Goal: Task Accomplishment & Management: Manage account settings

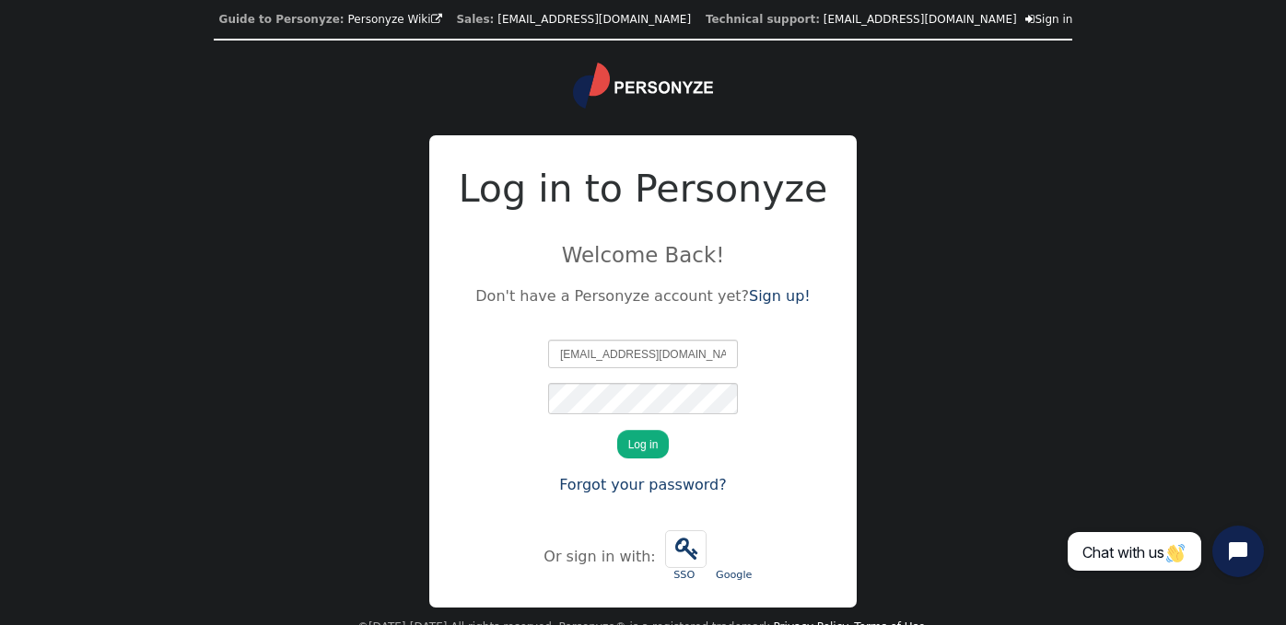
type input "ashweni@connective.com.au"
click at [557, 445] on form "ashweni@connective.com.au We just sent you a verification code. Please enter it…" at bounding box center [643, 419] width 190 height 158
click at [501, 397] on div "ashweni@connective.com.au We just sent you a verification code. Please enter it…" at bounding box center [643, 418] width 369 height 177
click at [520, 451] on div "ashweni@connective.com.au We just sent you a verification code. Please enter it…" at bounding box center [643, 418] width 369 height 177
click at [653, 454] on button "Log in" at bounding box center [643, 444] width 53 height 29
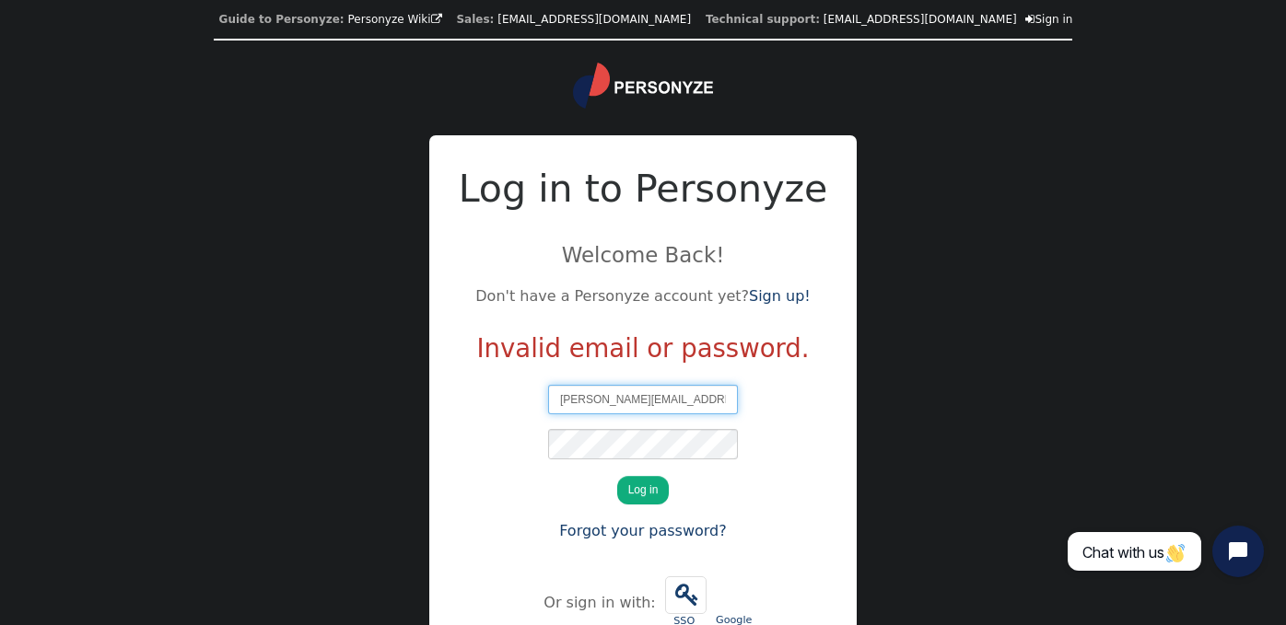
drag, startPoint x: 584, startPoint y: 403, endPoint x: 524, endPoint y: 401, distance: 59.9
click at [524, 401] on div "john@connective.com.au We just sent you a verification code. Please enter it be…" at bounding box center [643, 464] width 369 height 177
click at [614, 409] on input "ashweni@connective.com.au" at bounding box center [643, 399] width 190 height 29
type input "ashweni@connective.com.au"
click at [525, 455] on div "ashweni@connective.com.au We just sent you a verification code. Please enter it…" at bounding box center [643, 464] width 369 height 177
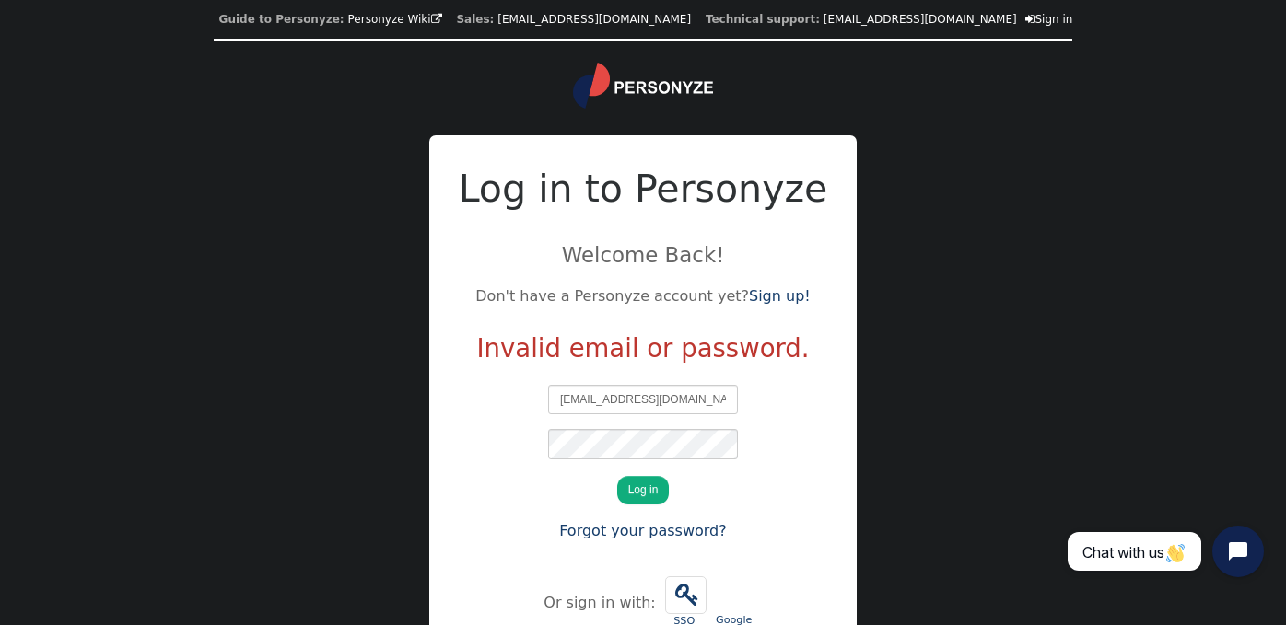
click at [530, 469] on div "ashweni@connective.com.au We just sent you a verification code. Please enter it…" at bounding box center [643, 464] width 369 height 177
click at [680, 497] on form "ashweni@connective.com.au We just sent you a verification code. Please enter it…" at bounding box center [643, 464] width 190 height 158
click at [632, 498] on button "Log in" at bounding box center [643, 490] width 53 height 29
type input "[PERSON_NAME][EMAIL_ADDRESS][DOMAIN_NAME]"
click at [657, 493] on button "Log in" at bounding box center [643, 490] width 53 height 29
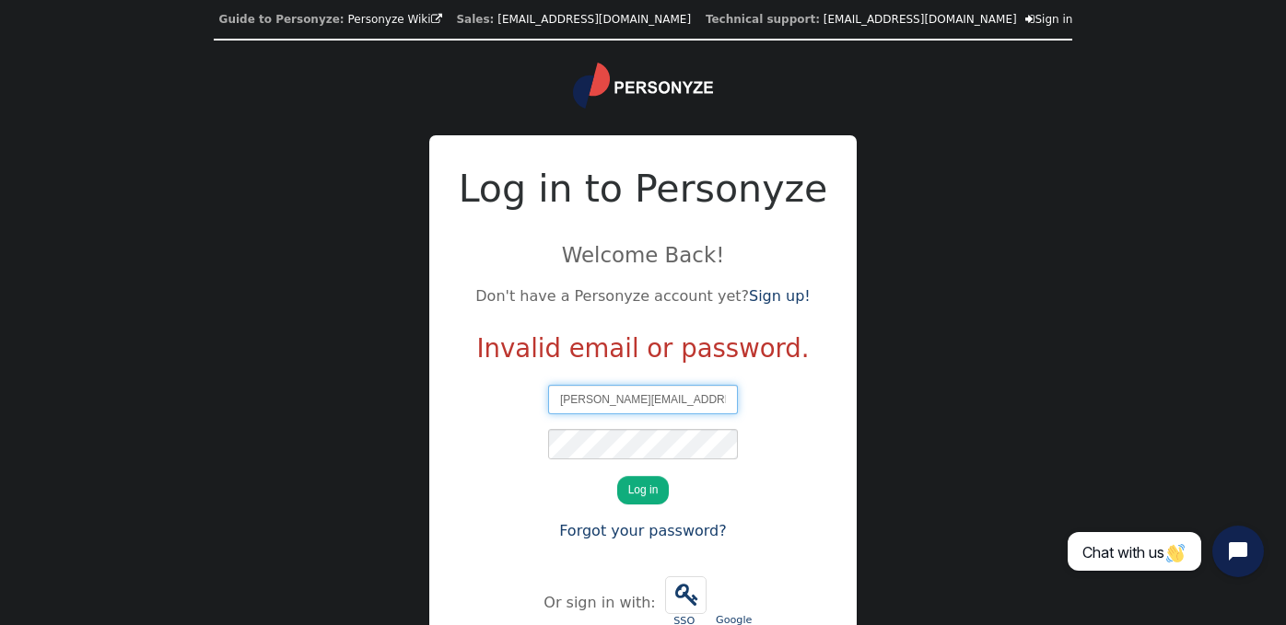
click at [669, 414] on input "[PERSON_NAME][EMAIL_ADDRESS][DOMAIN_NAME]" at bounding box center [643, 399] width 190 height 29
click at [552, 490] on form "john@connective.com.au We just sent you a verification code. Please enter it be…" at bounding box center [643, 464] width 190 height 158
drag, startPoint x: 585, startPoint y: 405, endPoint x: 538, endPoint y: 405, distance: 47.0
click at [538, 405] on div "john@connective.com.au We just sent you a verification code. Please enter it be…" at bounding box center [643, 464] width 369 height 177
type input "ashweni@connective.com.au"
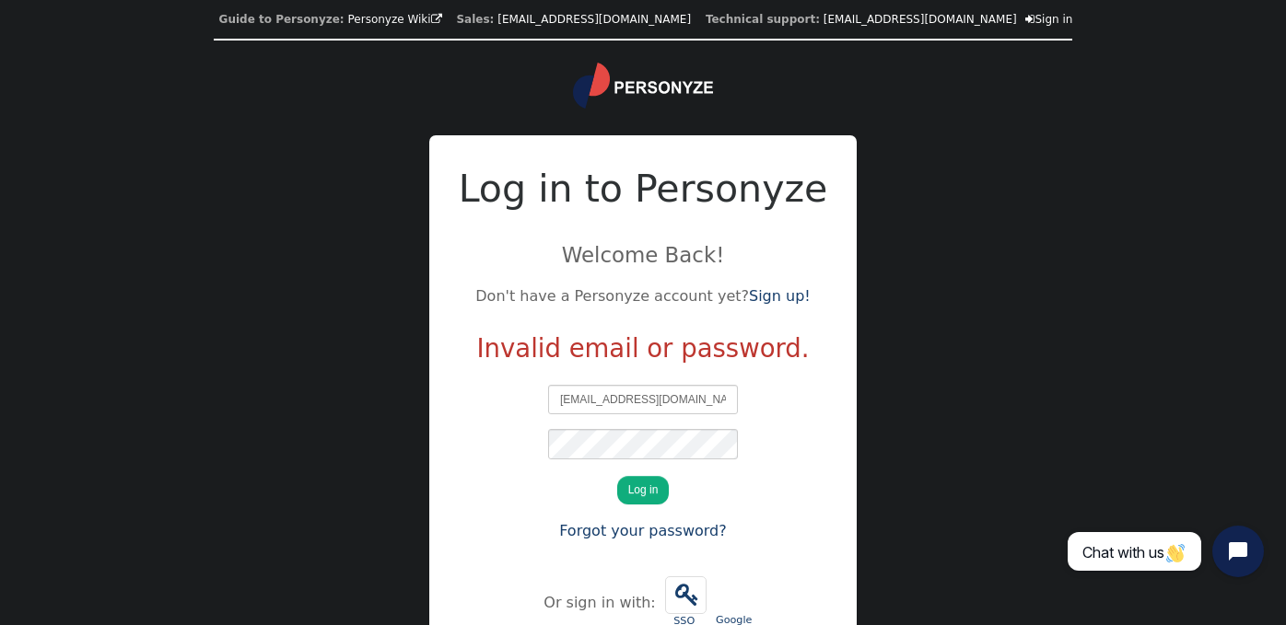
click at [585, 492] on form "ashweni@connective.com.au We just sent you a verification code. Please enter it…" at bounding box center [643, 464] width 190 height 158
click at [636, 501] on button "Log in" at bounding box center [643, 490] width 53 height 29
type input "[PERSON_NAME][EMAIL_ADDRESS][DOMAIN_NAME]"
click at [687, 97] on img at bounding box center [643, 86] width 140 height 46
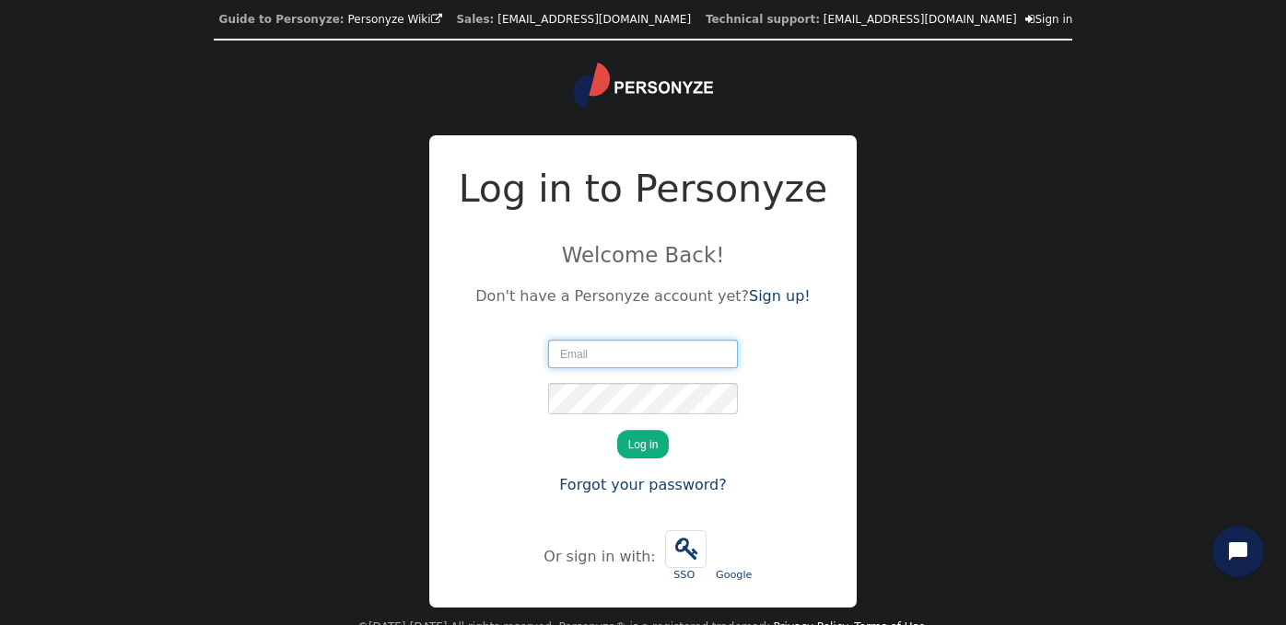
type input "[PERSON_NAME][EMAIL_ADDRESS][DOMAIN_NAME]"
click at [177, 355] on div "Guide to Personyze: Personyze Wiki  Sales: info@personyze.com Technical suppor…" at bounding box center [643, 323] width 1286 height 647
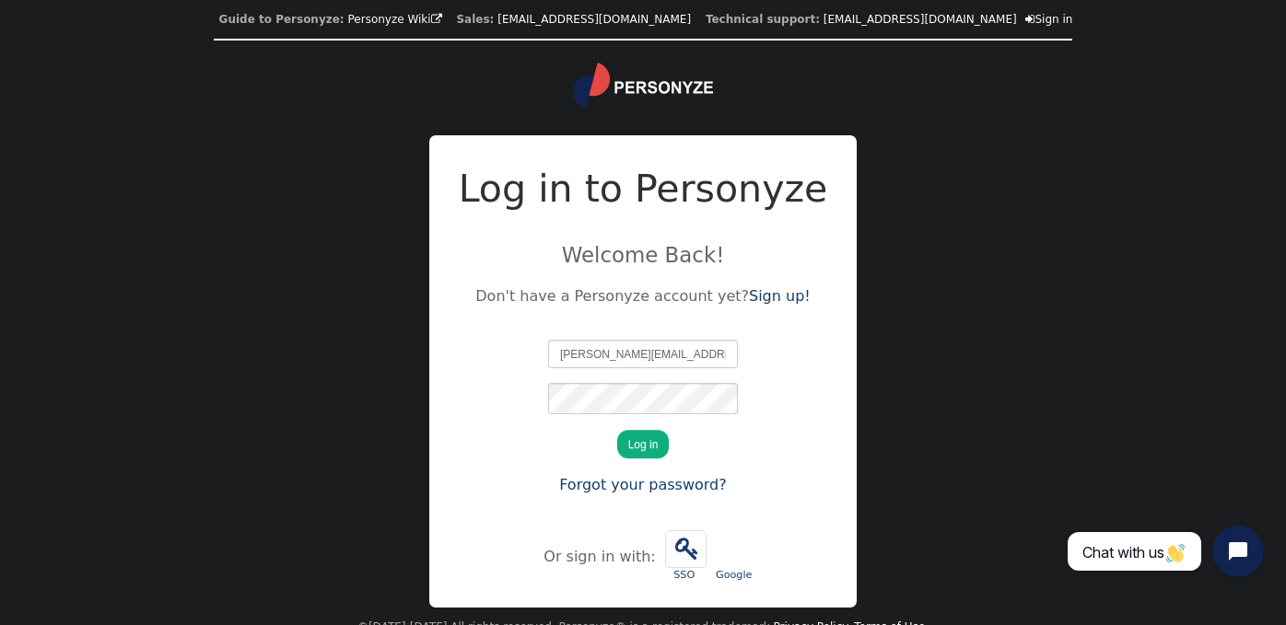
click at [742, 191] on h2 "Log in to Personyze" at bounding box center [643, 189] width 369 height 57
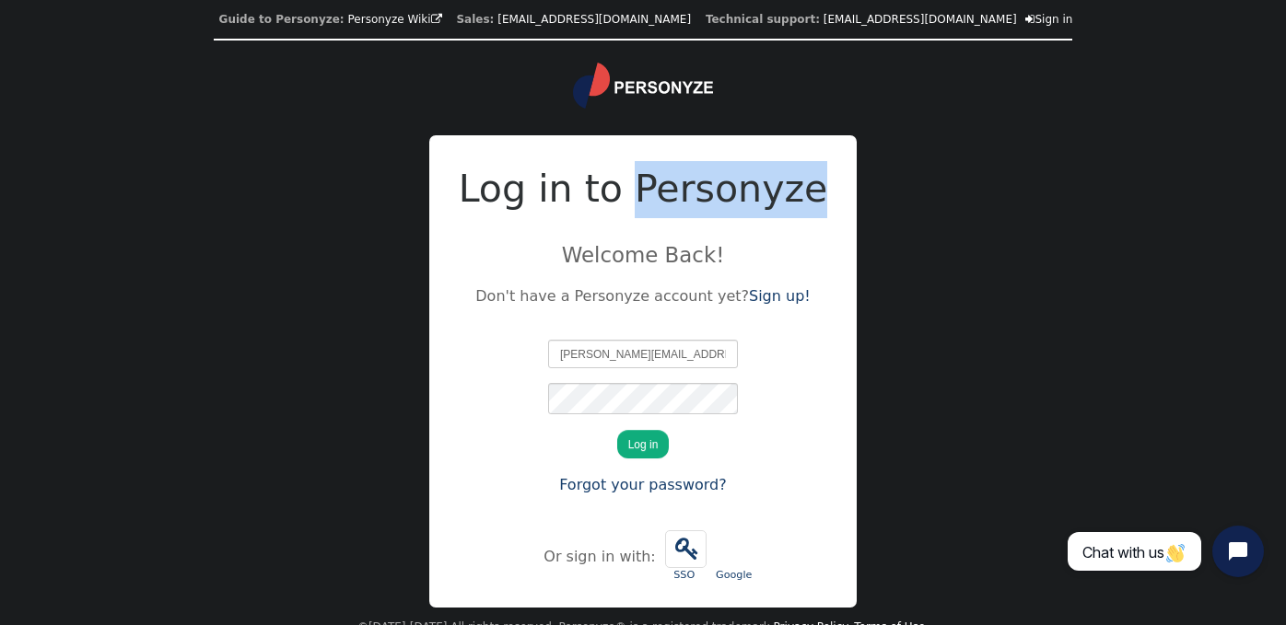
copy h2 "Personyze"
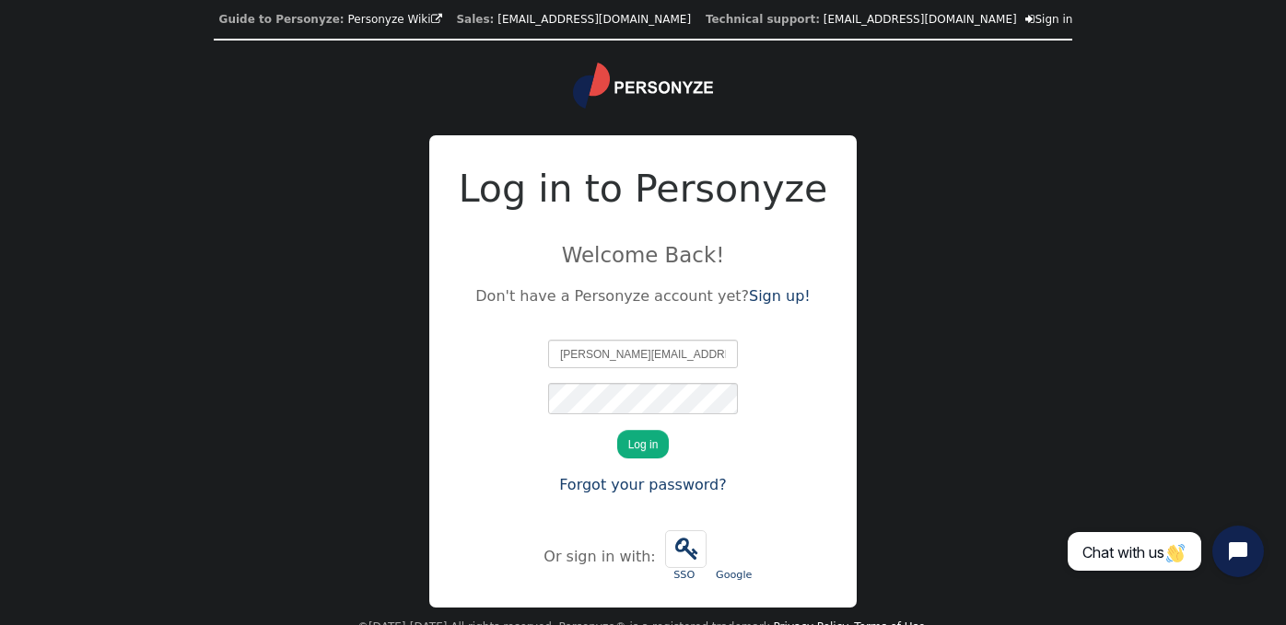
drag, startPoint x: 585, startPoint y: 359, endPoint x: 528, endPoint y: 361, distance: 57.1
click at [528, 361] on div "john@connective.com.au We just sent you a verification code. Please enter it be…" at bounding box center [643, 418] width 369 height 177
type input "ashweni@connective.com.au"
click at [500, 441] on div "ashweni@connective.com.au We just sent you a verification code. Please enter it…" at bounding box center [643, 418] width 369 height 177
click at [662, 451] on button "Log in" at bounding box center [643, 444] width 53 height 29
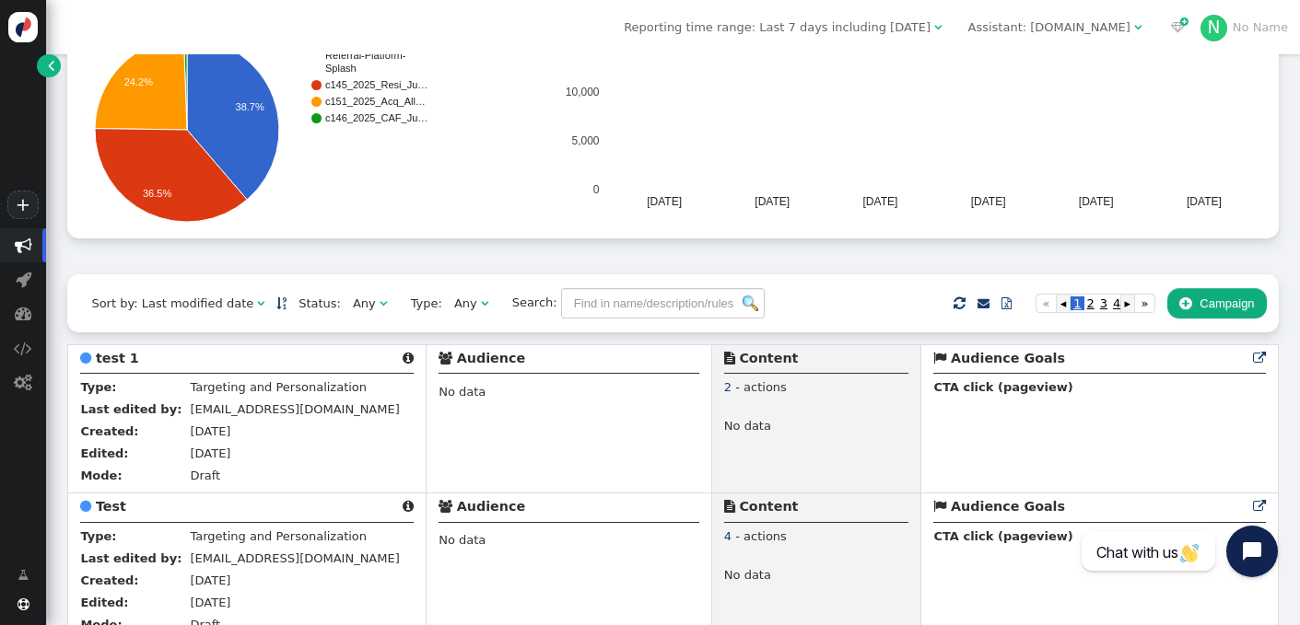
scroll to position [315, 0]
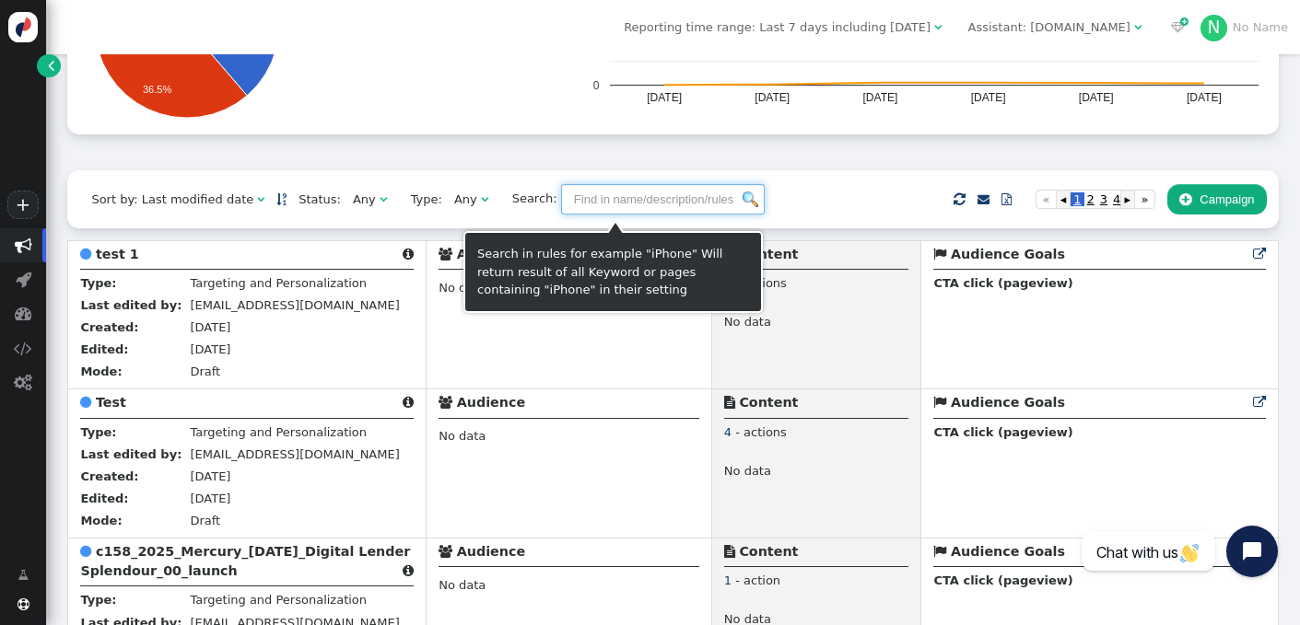
click at [652, 206] on input "text" at bounding box center [663, 199] width 204 height 31
paste input "[URL][DOMAIN_NAME]"
type input "[URL][DOMAIN_NAME]"
click at [652, 206] on input "[URL][DOMAIN_NAME]" at bounding box center [663, 199] width 204 height 31
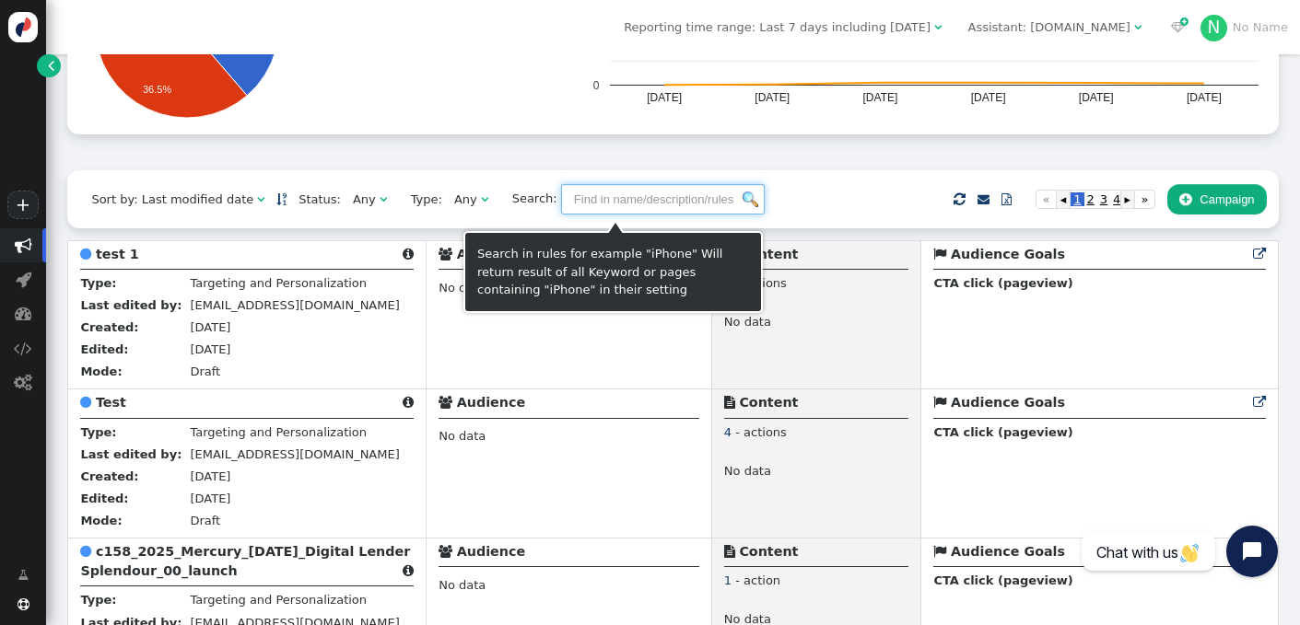
scroll to position [0, 0]
paste input "c105-Mercury-Outage-Splash-Page-2023"
type input "c105-Mercury-Outage-Splash-Page-2023"
click at [742, 200] on img at bounding box center [750, 200] width 16 height 16
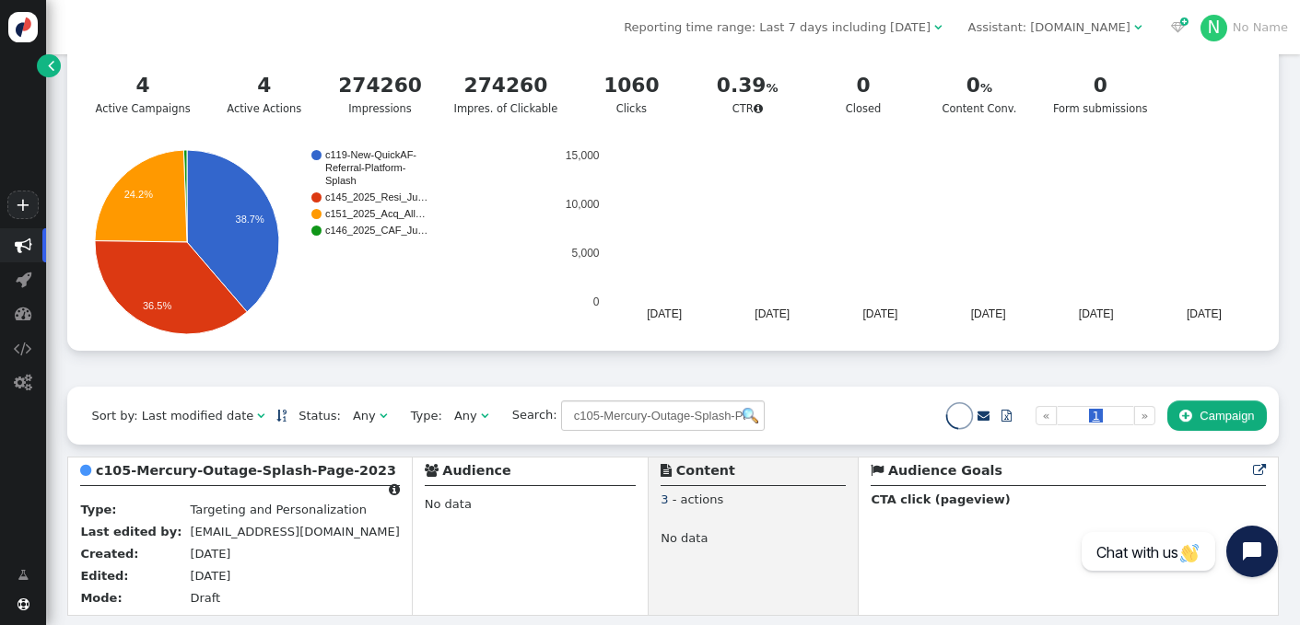
scroll to position [114, 0]
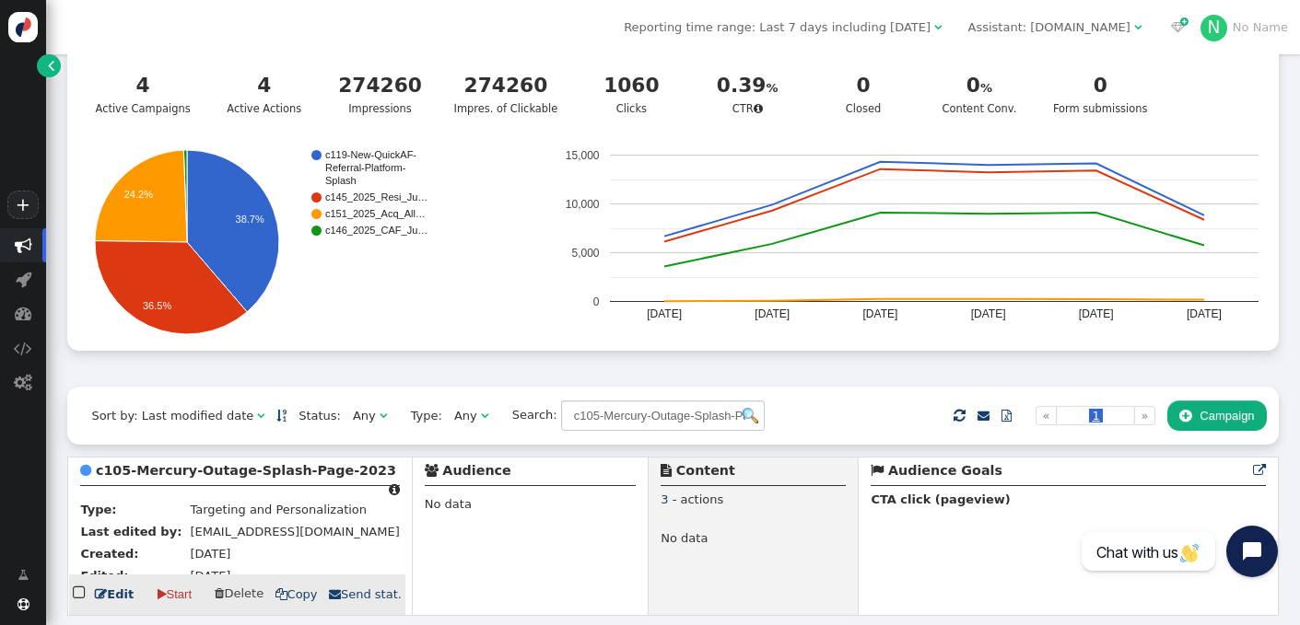
click at [167, 463] on b "c105-Mercury-Outage-Splash-Page-2023" at bounding box center [246, 470] width 300 height 15
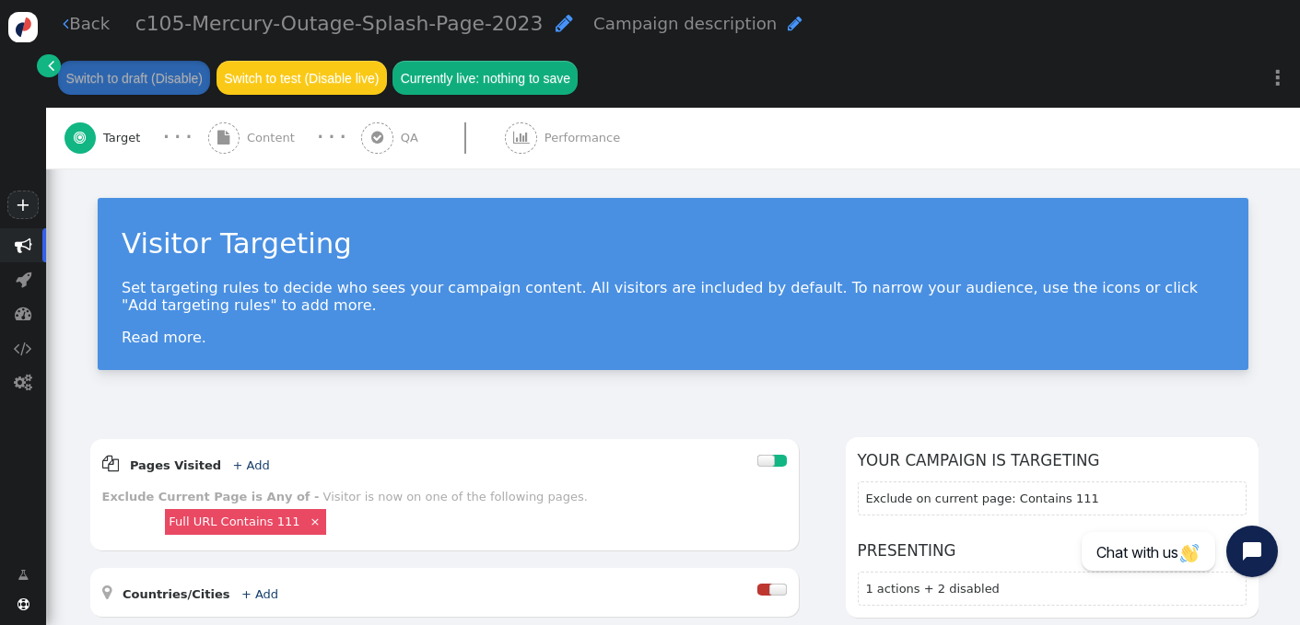
click at [82, 22] on link " Back" at bounding box center [86, 23] width 47 height 25
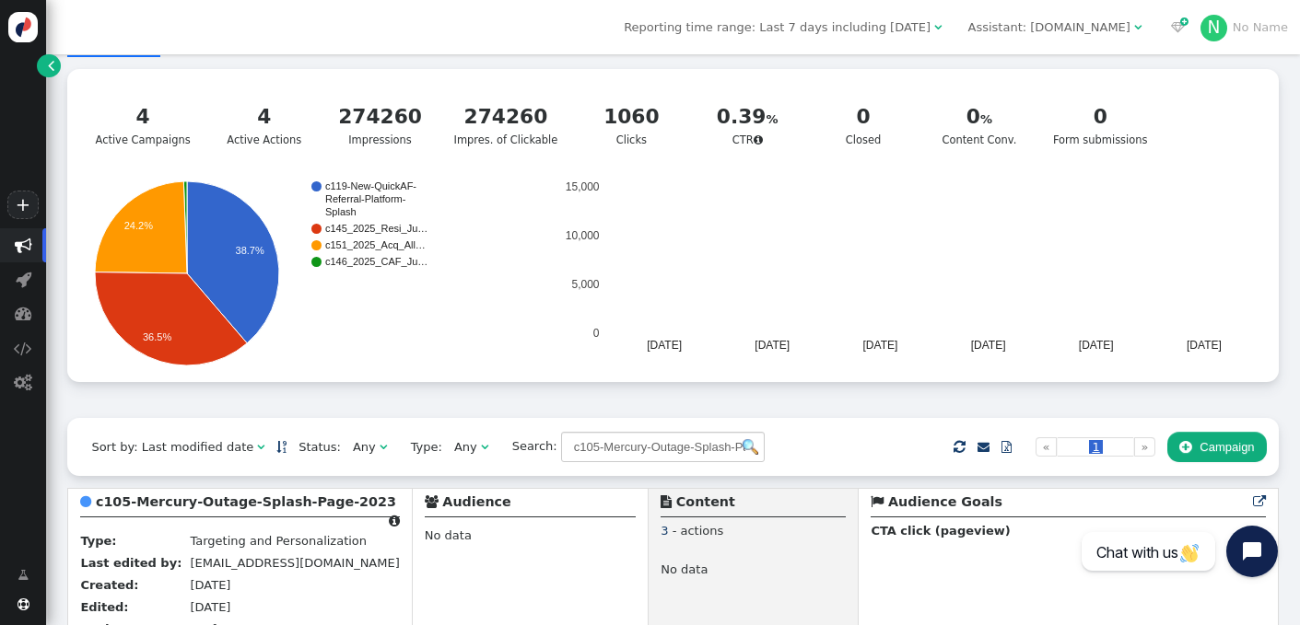
scroll to position [114, 0]
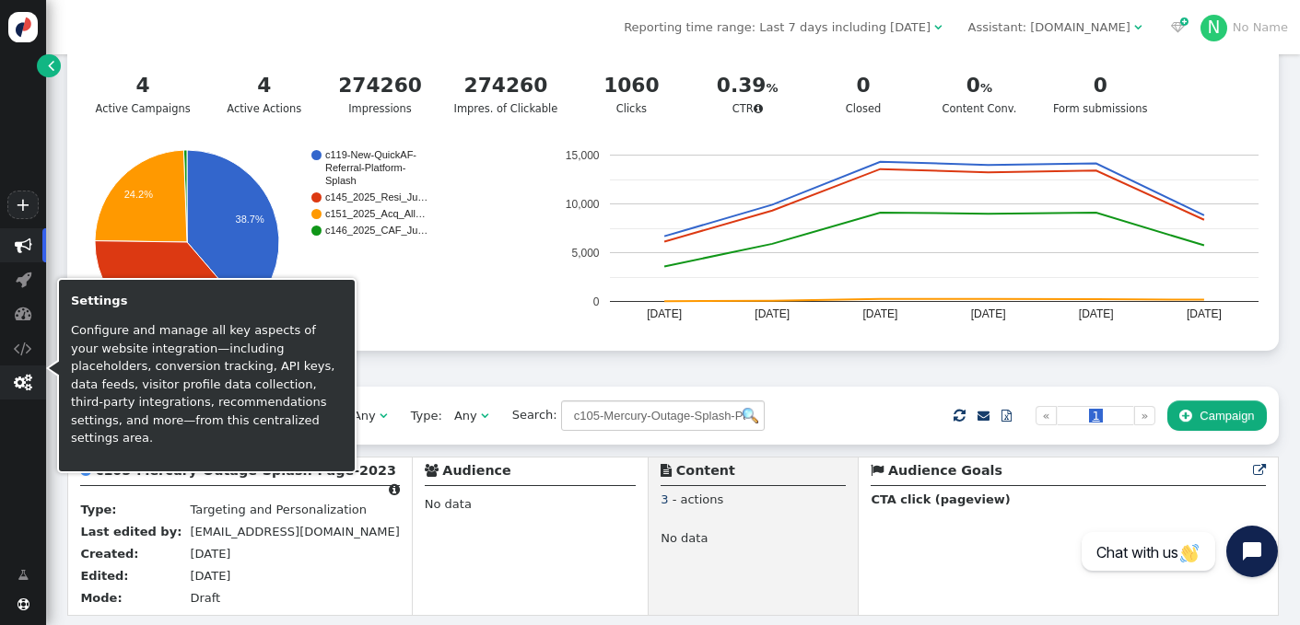
click at [21, 387] on span "" at bounding box center [23, 383] width 18 height 18
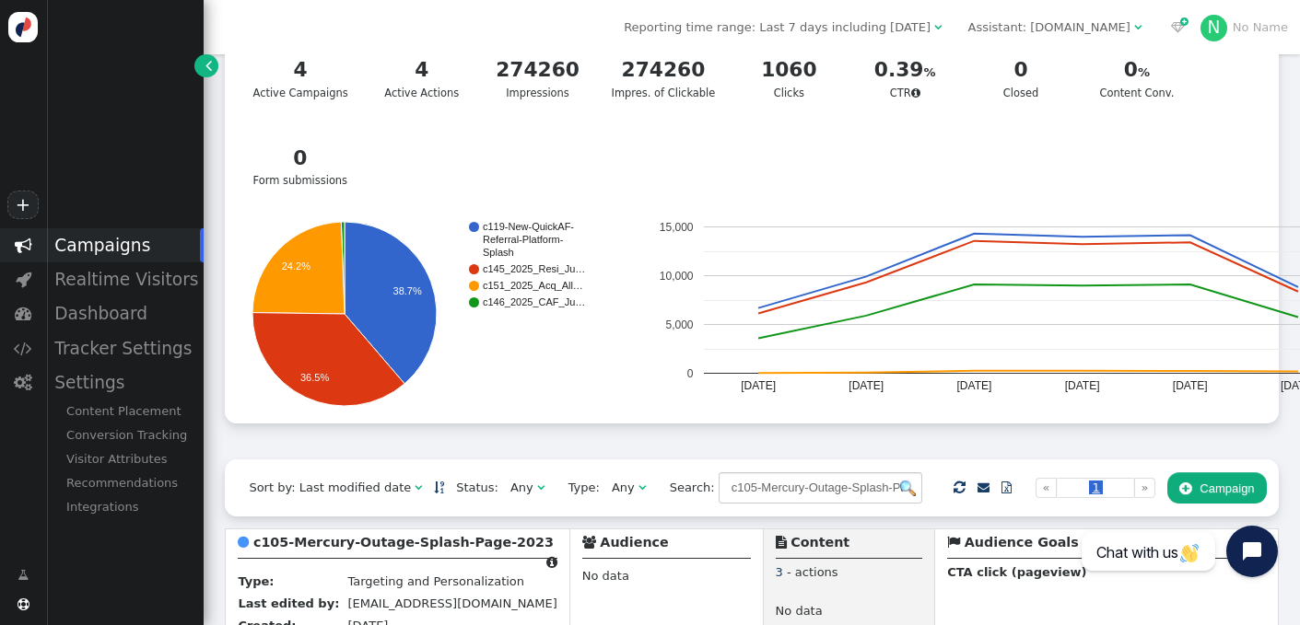
click at [134, 208] on div "+  Campaigns  Realtime Visitors  Dashboard  Tracker Settings  Settings Con…" at bounding box center [102, 312] width 204 height 625
click at [203, 64] on link "" at bounding box center [205, 65] width 23 height 23
